Goal: Find specific page/section: Find specific page/section

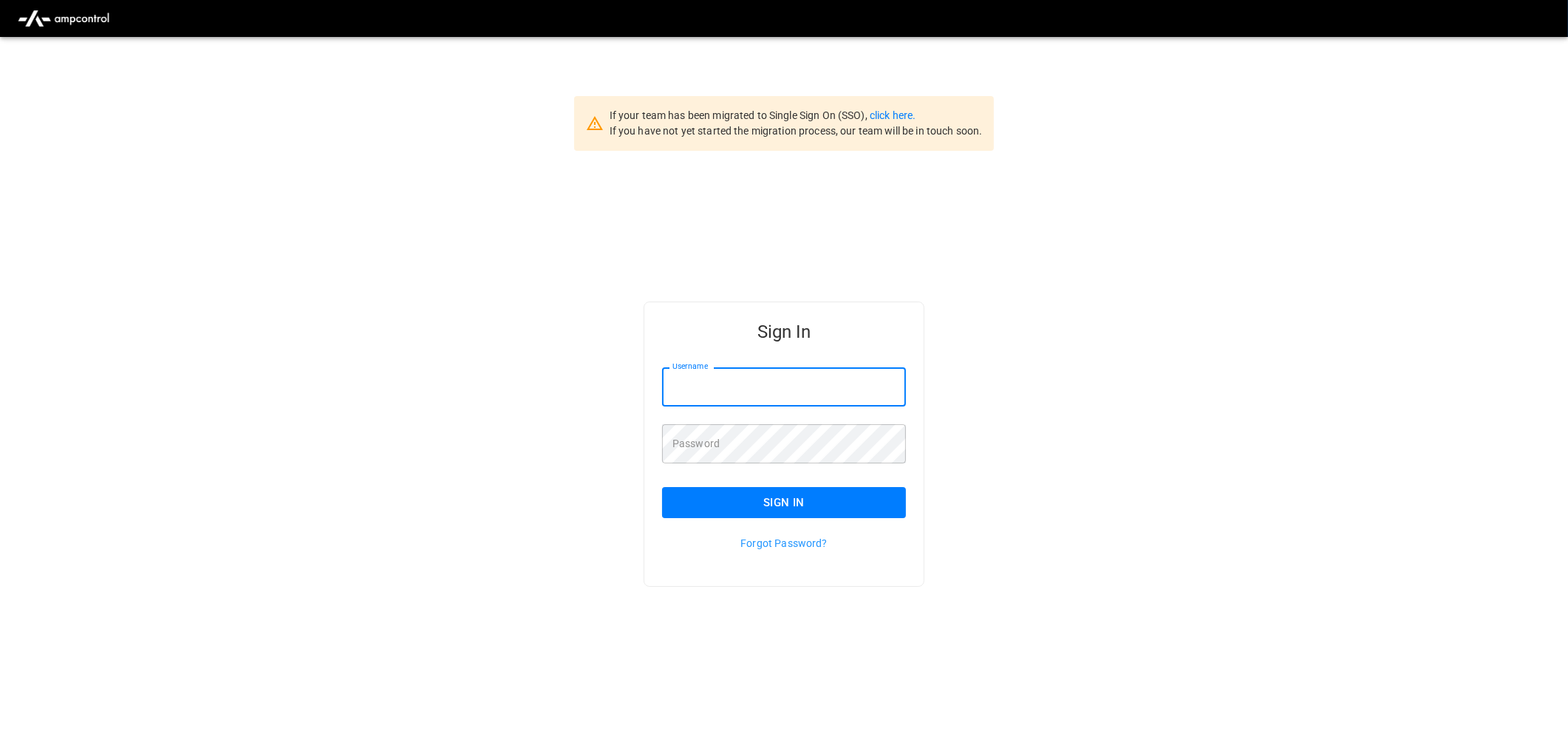
type input "**********"
click at [773, 491] on button "Sign In" at bounding box center [784, 503] width 244 height 31
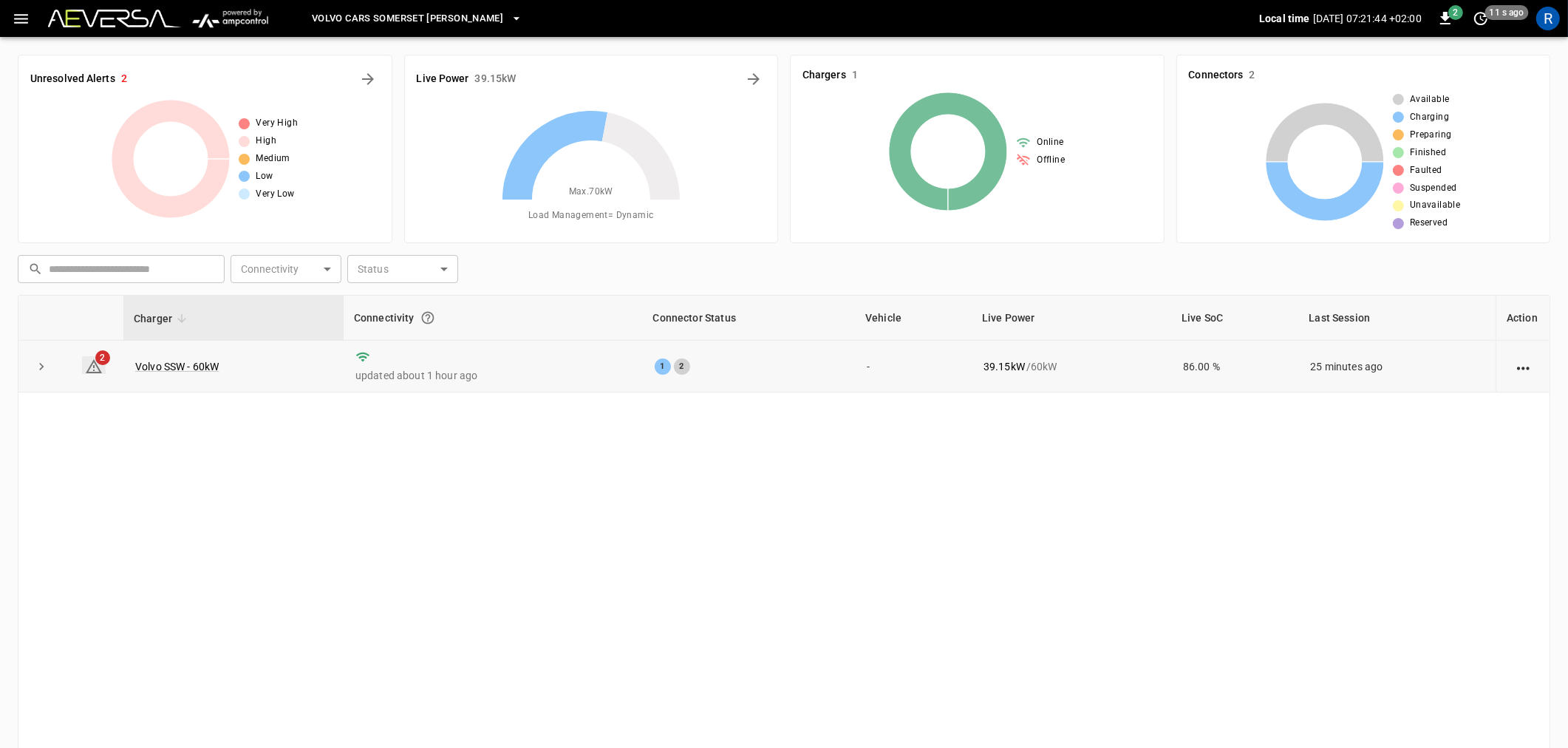
click at [97, 359] on span "2" at bounding box center [103, 357] width 15 height 15
